Goal: Transaction & Acquisition: Book appointment/travel/reservation

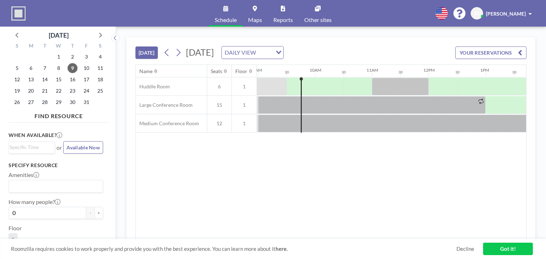
scroll to position [0, 511]
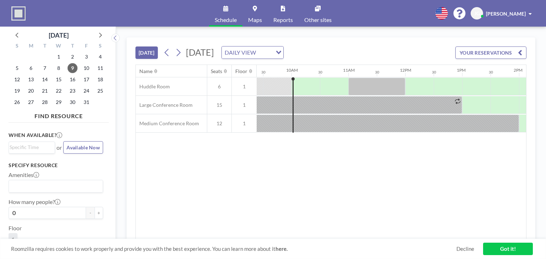
scroll to position [0, 540]
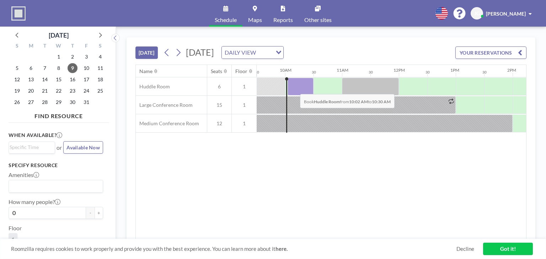
click at [294, 88] on div at bounding box center [300, 87] width 26 height 18
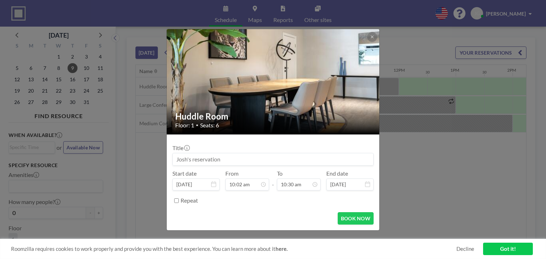
click at [369, 38] on button at bounding box center [372, 37] width 10 height 10
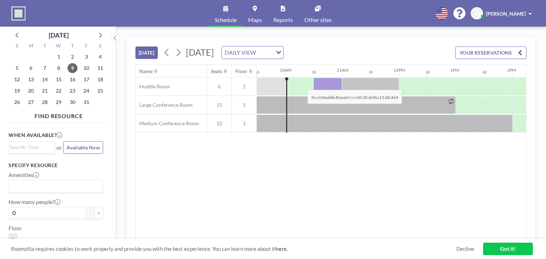
drag, startPoint x: 339, startPoint y: 80, endPoint x: 301, endPoint y: 84, distance: 38.3
click at [301, 84] on div at bounding box center [399, 86] width 1364 height 18
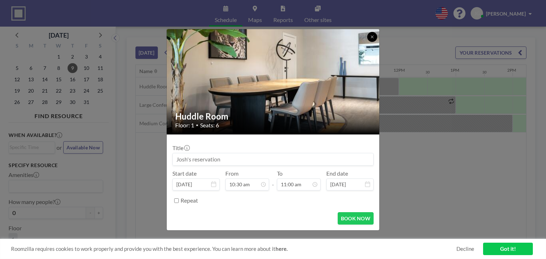
click at [370, 37] on icon at bounding box center [372, 37] width 4 height 4
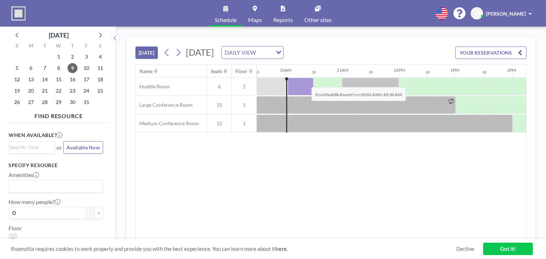
click at [305, 81] on div at bounding box center [300, 87] width 26 height 18
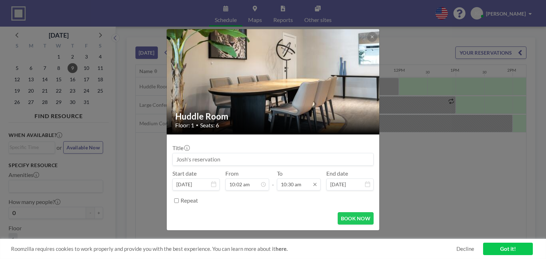
scroll to position [266, 0]
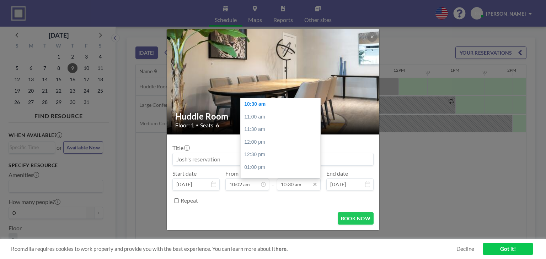
click at [299, 187] on input "10:30 am" at bounding box center [299, 185] width 44 height 12
click at [250, 114] on div "11:00 am" at bounding box center [281, 117] width 83 height 13
type input "11:00 am"
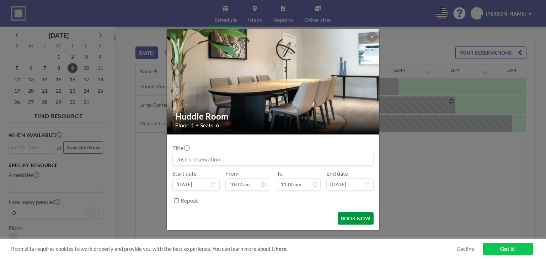
click at [349, 218] on button "BOOK NOW" at bounding box center [355, 218] width 36 height 12
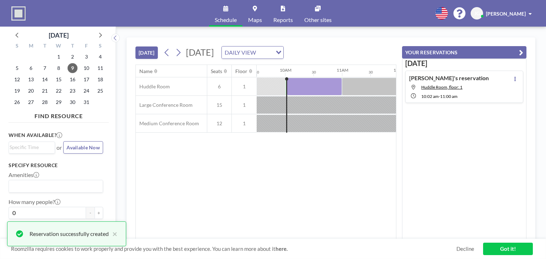
click at [509, 248] on link "Got it!" at bounding box center [508, 249] width 50 height 12
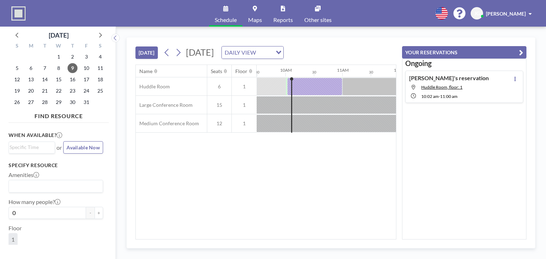
scroll to position [0, 540]
